Goal: Task Accomplishment & Management: Manage account settings

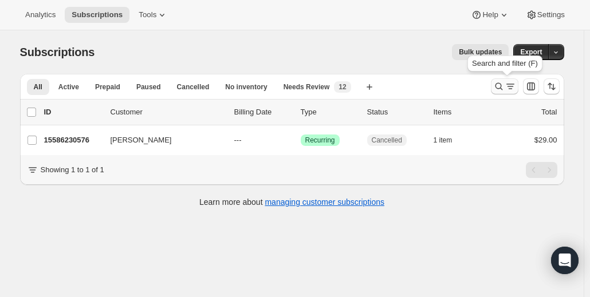
click at [503, 86] on icon "Search and filter results" at bounding box center [498, 86] width 11 height 11
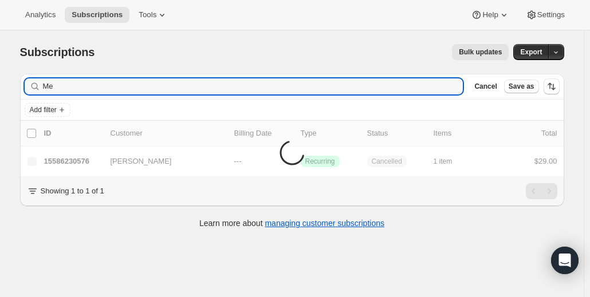
type input "M"
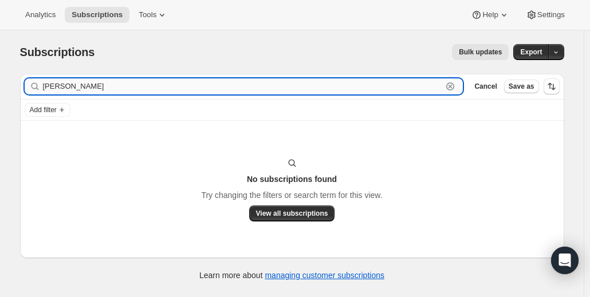
click at [167, 84] on input "[PERSON_NAME]" at bounding box center [243, 86] width 400 height 16
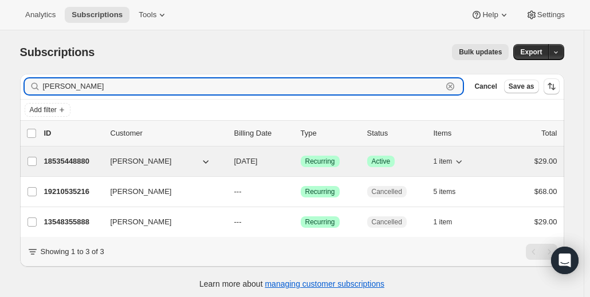
type input "[PERSON_NAME]"
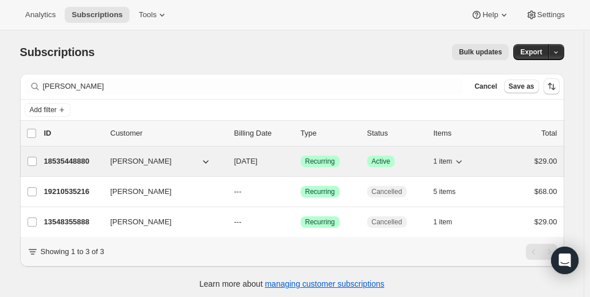
click at [126, 162] on span "[PERSON_NAME]" at bounding box center [141, 161] width 61 height 11
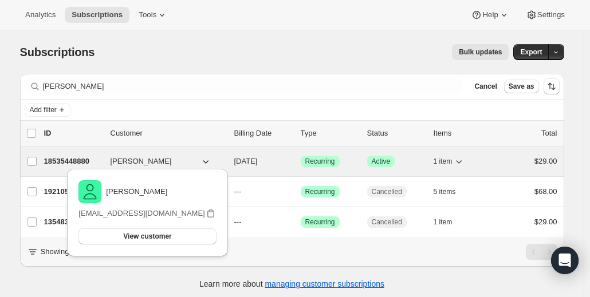
click at [87, 161] on p "18535448880" at bounding box center [72, 161] width 57 height 11
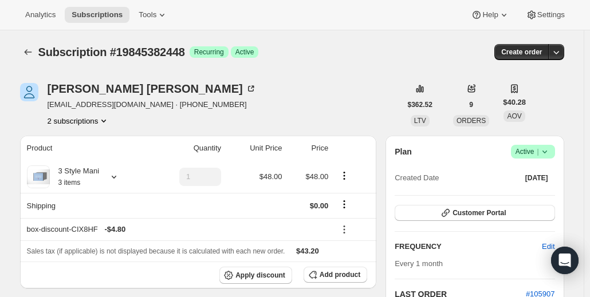
click at [547, 146] on icon at bounding box center [544, 151] width 11 height 11
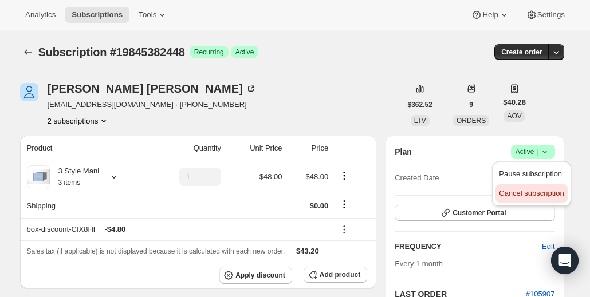
click at [564, 195] on span "Cancel subscription" at bounding box center [531, 193] width 65 height 9
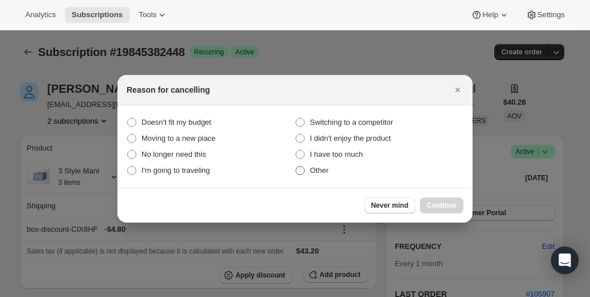
click at [303, 170] on span ":r2s:" at bounding box center [300, 170] width 9 height 9
click at [296, 167] on input "Other" at bounding box center [296, 166] width 1 height 1
radio input "true"
click at [429, 206] on span "Continue" at bounding box center [442, 205] width 30 height 9
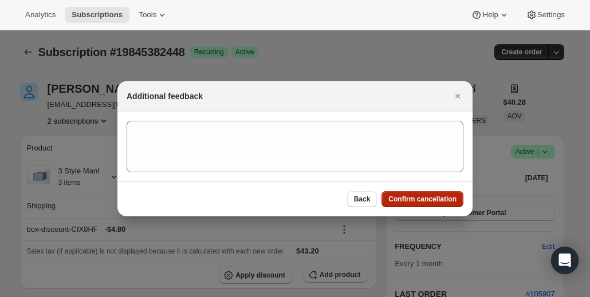
click at [418, 199] on span "Confirm cancellation" at bounding box center [422, 199] width 68 height 9
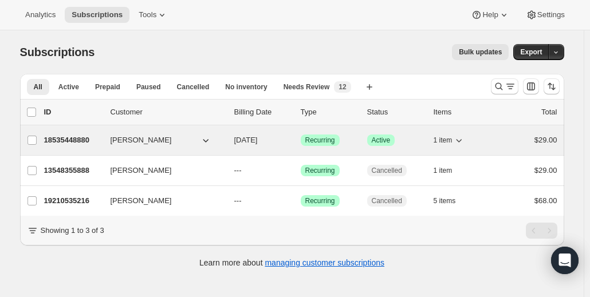
click at [87, 137] on p "18535448880" at bounding box center [72, 140] width 57 height 11
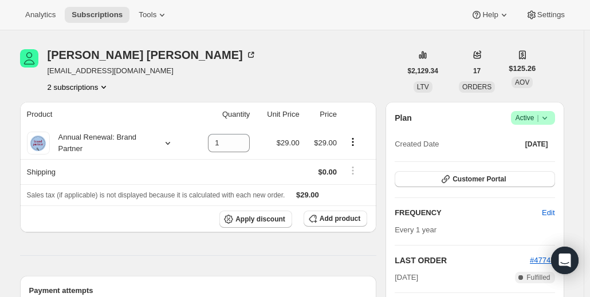
scroll to position [28, 0]
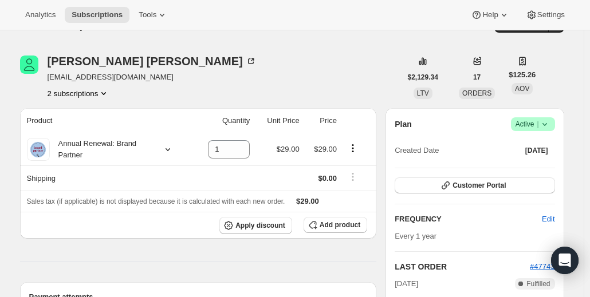
click at [544, 128] on icon at bounding box center [544, 124] width 11 height 11
click at [547, 165] on span "Cancel subscription" at bounding box center [531, 166] width 65 height 9
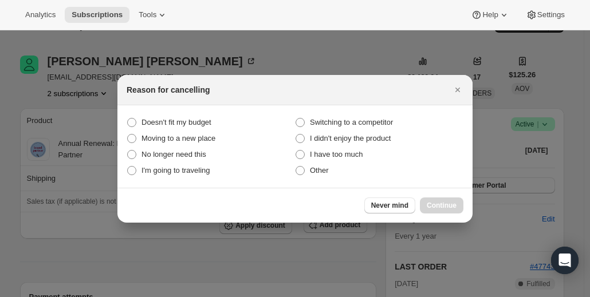
scroll to position [0, 0]
click at [303, 170] on span ":r2r:" at bounding box center [300, 170] width 9 height 9
click at [296, 167] on input "Other" at bounding box center [296, 166] width 1 height 1
radio input "true"
click at [441, 211] on button "Continue" at bounding box center [442, 206] width 44 height 16
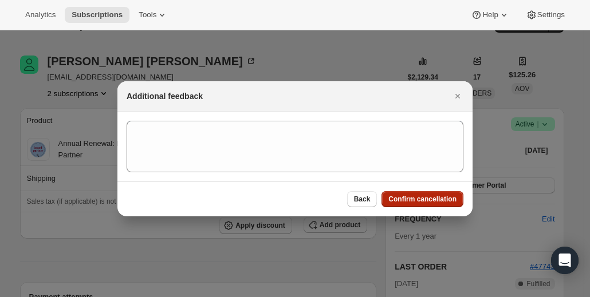
click at [431, 203] on span "Confirm cancellation" at bounding box center [422, 199] width 68 height 9
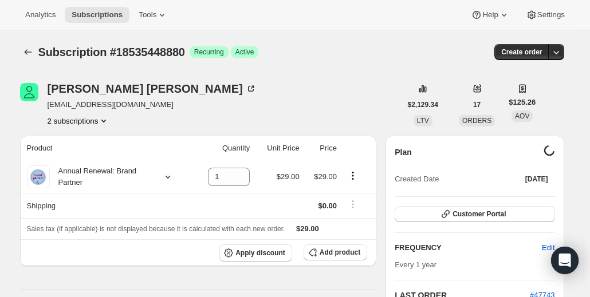
scroll to position [28, 0]
